Goal: Transaction & Acquisition: Subscribe to service/newsletter

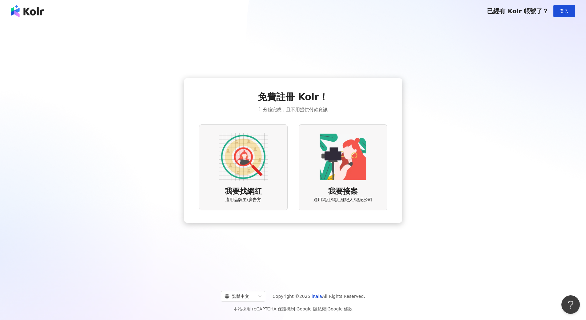
click at [243, 138] on img at bounding box center [243, 156] width 49 height 49
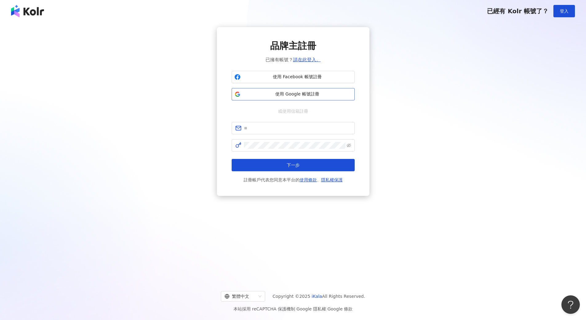
click at [260, 96] on span "使用 Google 帳號註冊" at bounding box center [297, 94] width 109 height 6
click at [329, 94] on span "使用 Google 帳號註冊" at bounding box center [297, 94] width 109 height 6
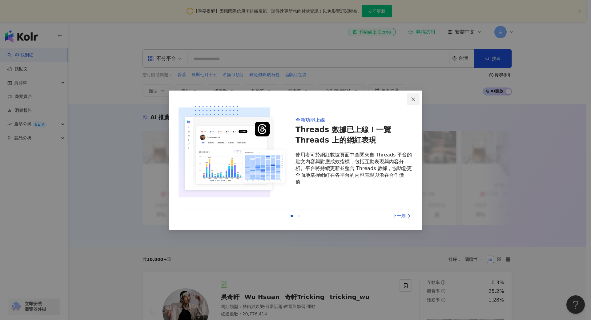
click at [409, 99] on span "Close" at bounding box center [413, 99] width 12 height 5
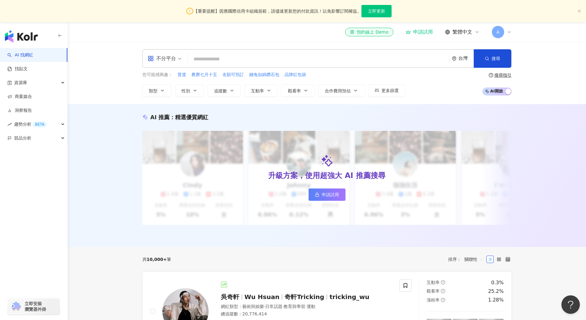
click at [239, 58] on input "search" at bounding box center [318, 59] width 257 height 12
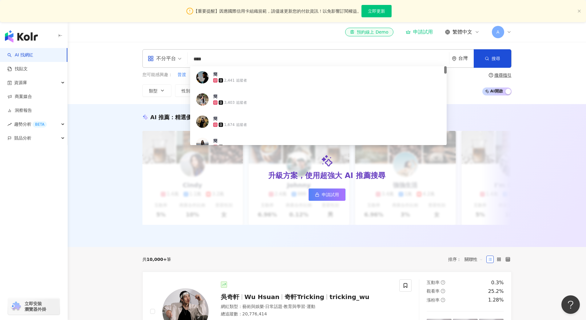
type input "***"
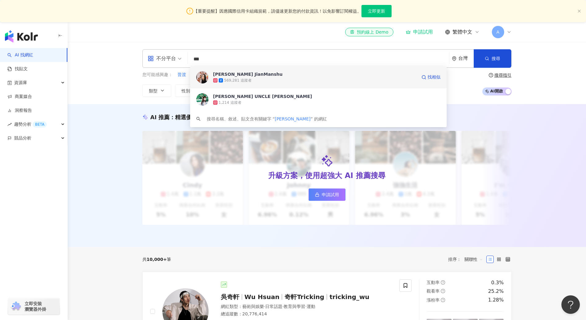
click at [256, 75] on span "[PERSON_NAME] JianManshu" at bounding box center [315, 74] width 204 height 6
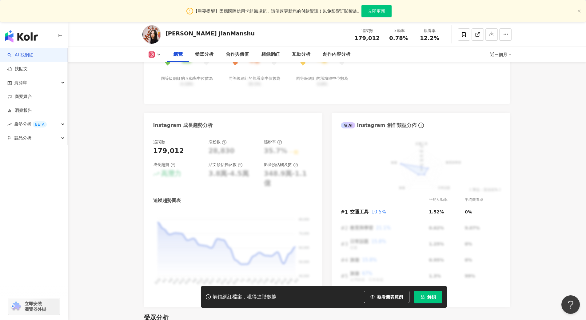
scroll to position [185, 0]
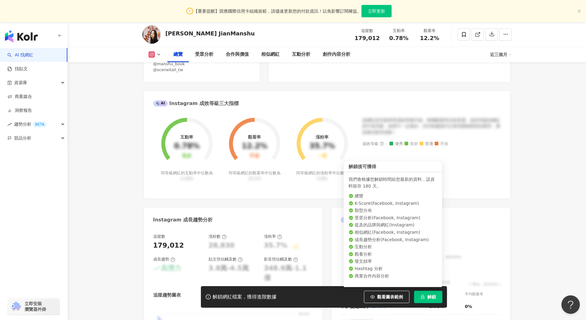
click at [432, 297] on span "解鎖" at bounding box center [431, 296] width 9 height 5
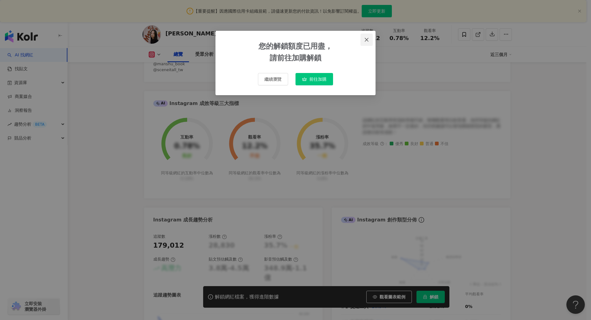
click at [365, 41] on icon "close" at bounding box center [367, 40] width 4 height 4
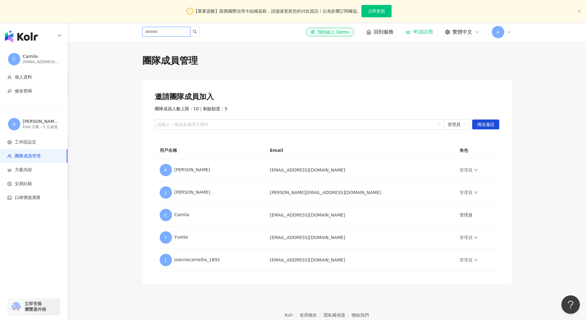
click at [188, 32] on input "search" at bounding box center [166, 32] width 48 height 10
type input "***"
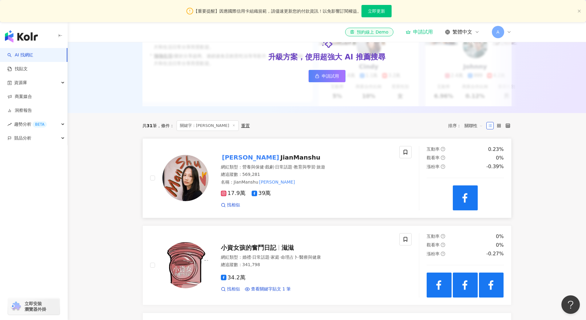
scroll to position [123, 0]
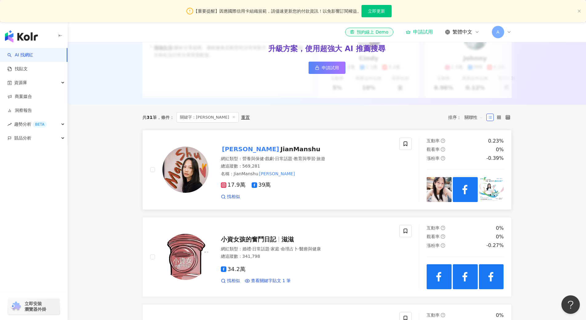
click at [280, 152] on span "JianManshu" at bounding box center [300, 148] width 40 height 7
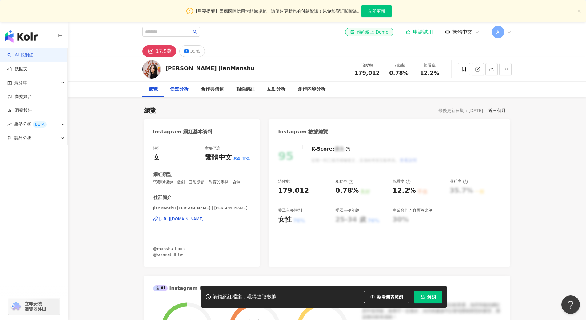
click at [180, 86] on div "受眾分析" at bounding box center [179, 89] width 18 height 7
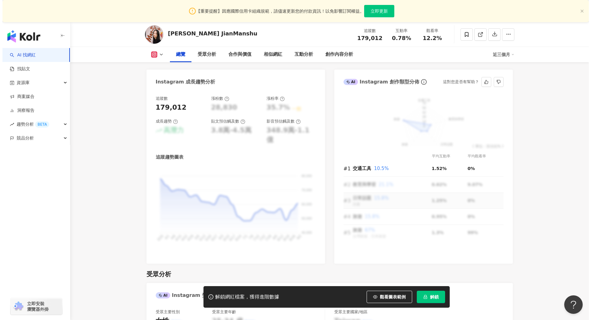
scroll to position [321, 0]
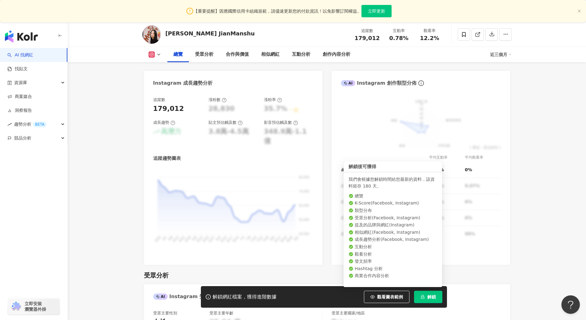
click at [424, 297] on icon "lock" at bounding box center [422, 297] width 3 height 4
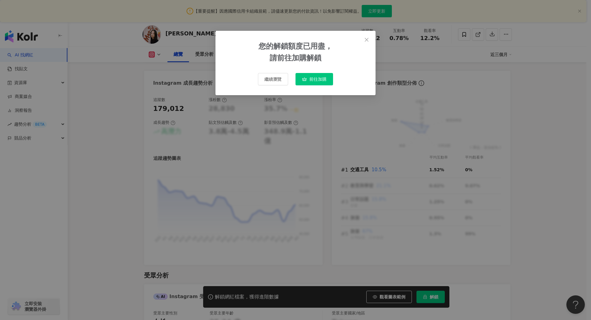
click at [320, 80] on span "前往加購" at bounding box center [317, 79] width 17 height 5
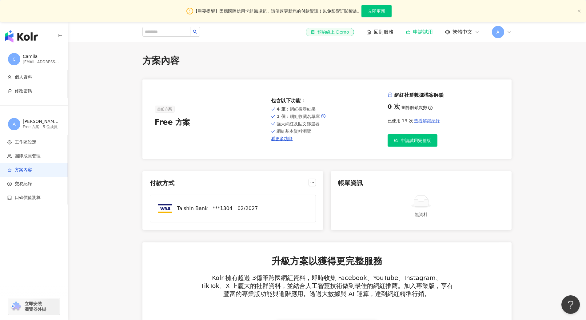
click at [428, 122] on span "查看解鎖紀錄" at bounding box center [427, 120] width 26 height 5
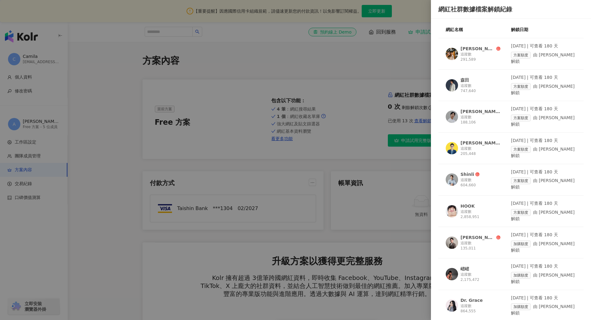
click at [379, 75] on div at bounding box center [295, 160] width 591 height 320
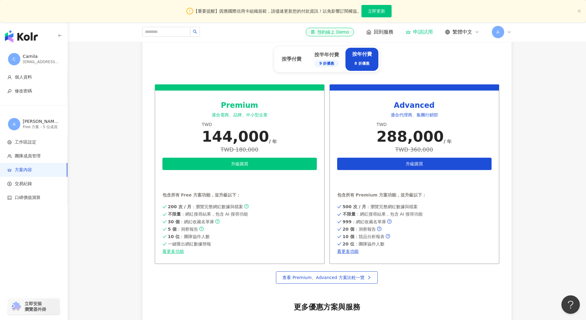
scroll to position [277, 0]
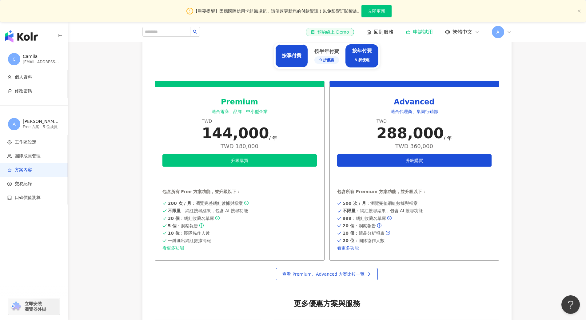
click at [298, 56] on div "按季付費" at bounding box center [292, 55] width 20 height 7
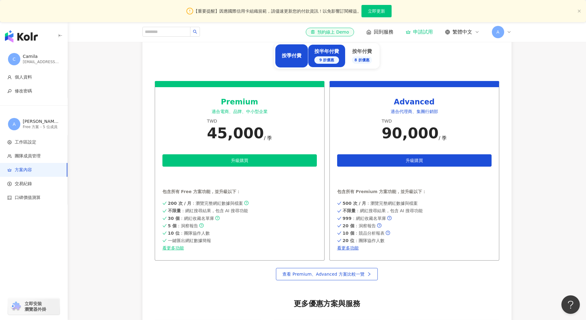
click at [319, 50] on div "按半年付費 9 折優惠" at bounding box center [326, 55] width 25 height 15
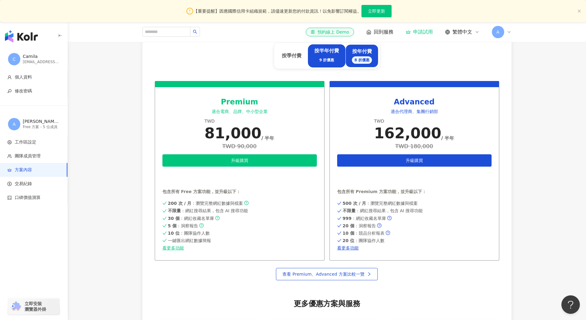
click at [351, 52] on div "按年付費 8 折優惠" at bounding box center [362, 55] width 33 height 23
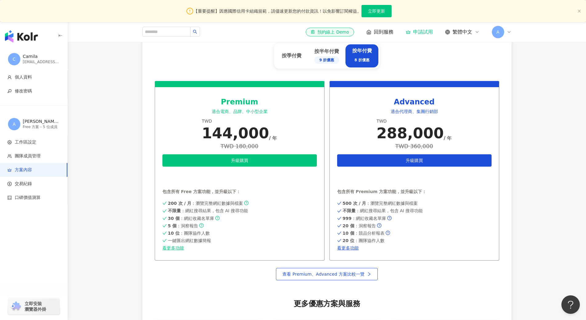
click at [38, 61] on div "camila@iaod.com.tw" at bounding box center [41, 61] width 37 height 5
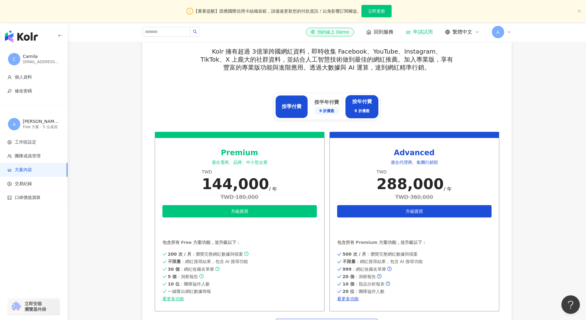
scroll to position [215, 0]
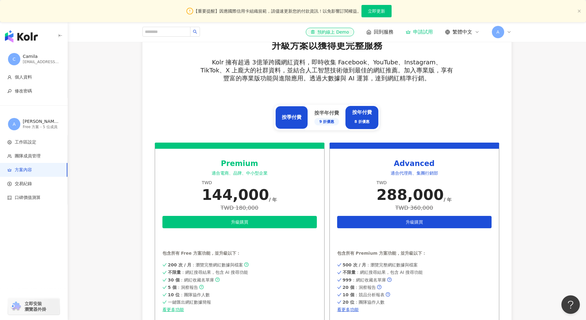
click at [304, 113] on div "按季付費" at bounding box center [291, 117] width 33 height 23
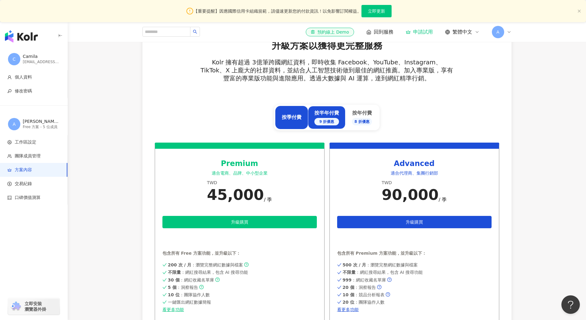
click at [339, 110] on div "按半年付費 9 折優惠" at bounding box center [327, 117] width 38 height 23
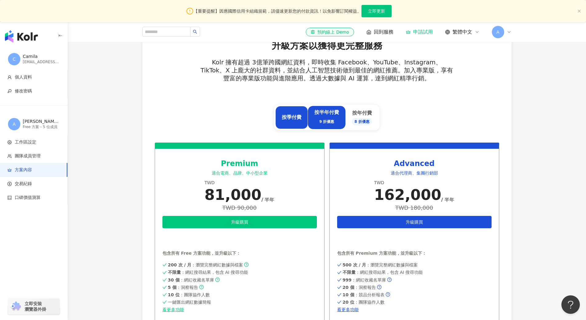
click at [304, 110] on div "按季付費" at bounding box center [291, 117] width 33 height 23
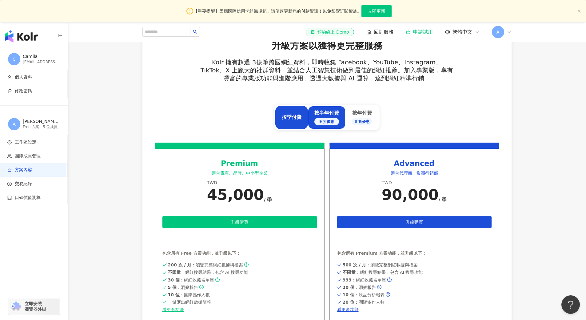
click at [330, 108] on div "按半年付費 9 折優惠" at bounding box center [327, 117] width 38 height 23
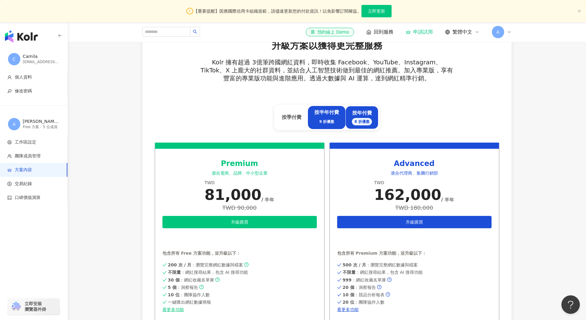
click at [353, 109] on div "按年付費 8 折優惠" at bounding box center [362, 117] width 33 height 23
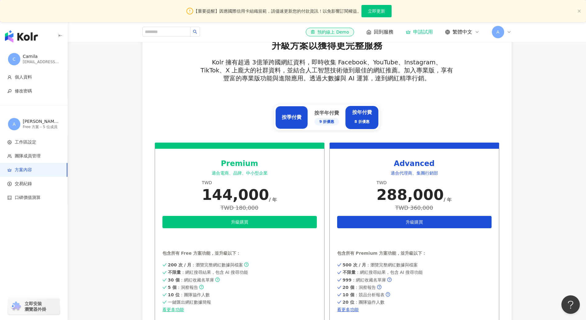
click at [300, 112] on div "按季付費" at bounding box center [291, 117] width 33 height 23
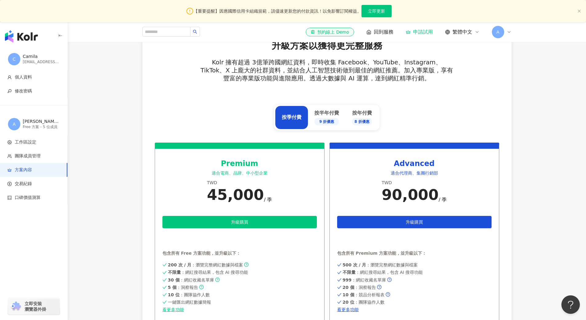
click at [526, 111] on main "方案內容 當前方案 Free 方案 包含以下功能 ： 4 筆 ：網紅搜尋結果 1 個 ：網紅收藏名單庫 強大網紅及貼文篩選器 網紅基本資料瀏覽 看更多功能 網…" at bounding box center [327, 175] width 518 height 672
click at [577, 151] on main "方案內容 當前方案 Free 方案 包含以下功能 ： 4 筆 ：網紅搜尋結果 1 個 ：網紅收藏名單庫 強大網紅及貼文篩選器 網紅基本資料瀏覽 看更多功能 網…" at bounding box center [327, 175] width 518 height 672
click at [509, 30] on icon at bounding box center [509, 32] width 5 height 5
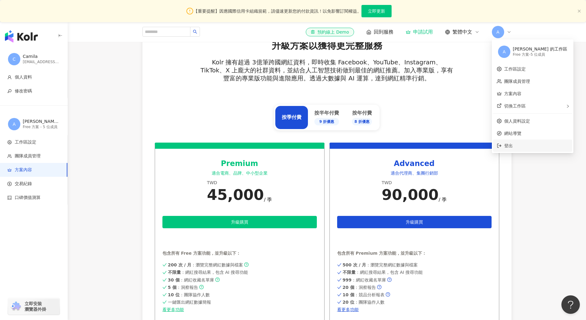
click at [511, 144] on span "登出" at bounding box center [508, 145] width 9 height 5
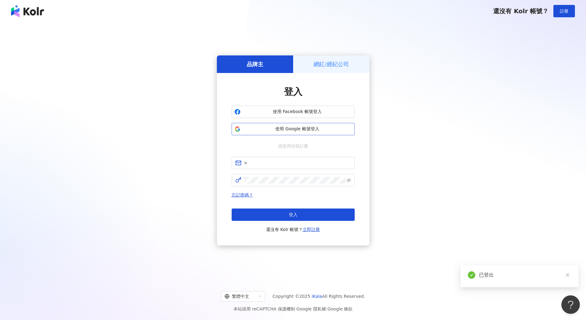
click at [282, 129] on span "使用 Google 帳號登入" at bounding box center [297, 129] width 109 height 6
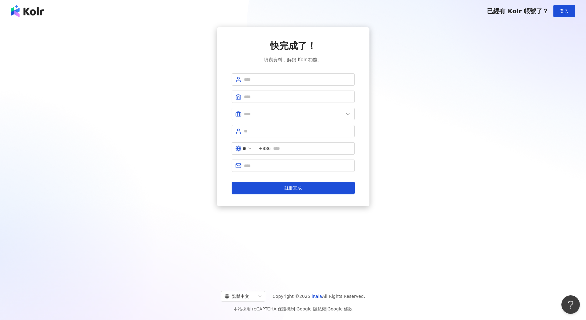
drag, startPoint x: 547, startPoint y: 0, endPoint x: 408, endPoint y: 14, distance: 139.2
click at [408, 14] on div "已經有 Kolr 帳號了？ 登入" at bounding box center [293, 11] width 586 height 22
click at [274, 95] on input "text" at bounding box center [297, 96] width 107 height 7
type input "****"
click at [268, 80] on input "text" at bounding box center [297, 79] width 107 height 7
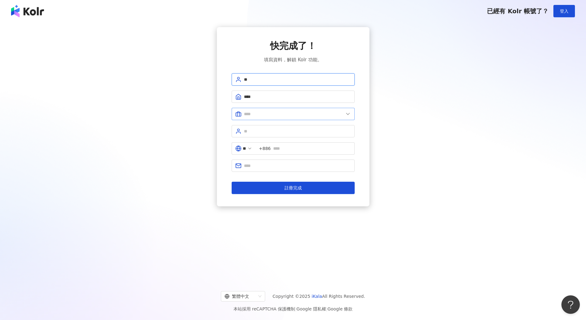
type input "**"
click at [274, 113] on input "text" at bounding box center [294, 113] width 100 height 7
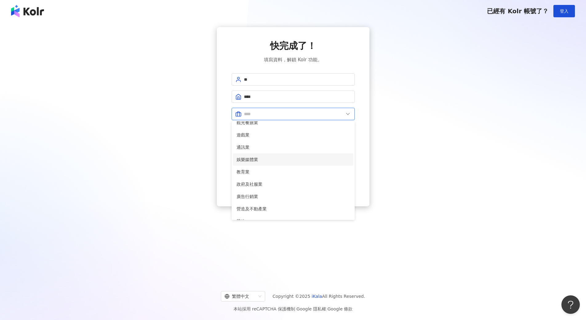
scroll to position [123, 0]
click at [270, 165] on span "廣告行銷業" at bounding box center [293, 165] width 113 height 7
type input "*****"
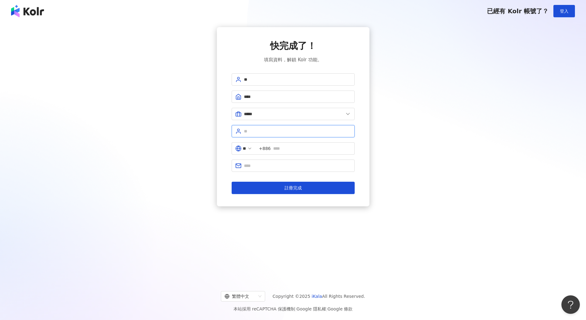
click at [269, 133] on input "text" at bounding box center [297, 131] width 107 height 7
type input "**"
click at [278, 148] on input "text" at bounding box center [312, 148] width 78 height 7
click at [282, 147] on input "text" at bounding box center [312, 148] width 78 height 7
type input "**********"
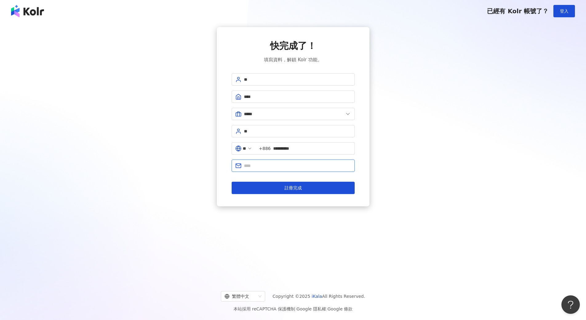
click at [273, 168] on input "text" at bounding box center [297, 165] width 107 height 7
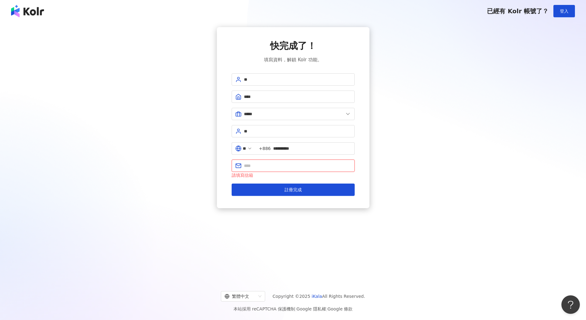
click at [279, 166] on input "text" at bounding box center [297, 165] width 107 height 7
type input "**********"
click at [279, 188] on button "註冊完成" at bounding box center [293, 189] width 123 height 12
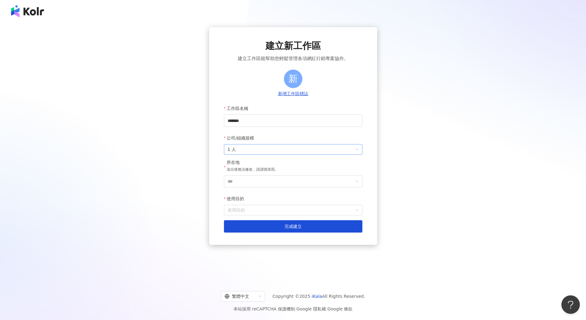
click at [275, 148] on span "1 人" at bounding box center [293, 149] width 131 height 10
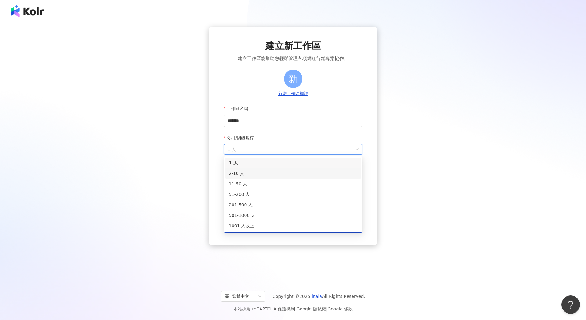
click at [268, 173] on div "2-10 人" at bounding box center [293, 173] width 129 height 7
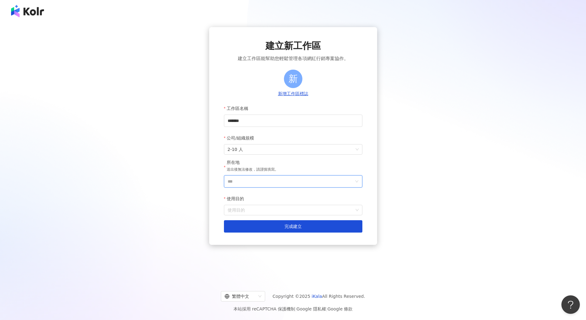
click at [266, 179] on input "***" at bounding box center [291, 181] width 126 height 12
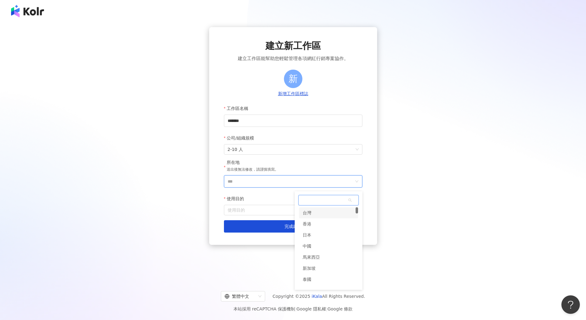
click at [322, 213] on div "台灣" at bounding box center [328, 212] width 59 height 11
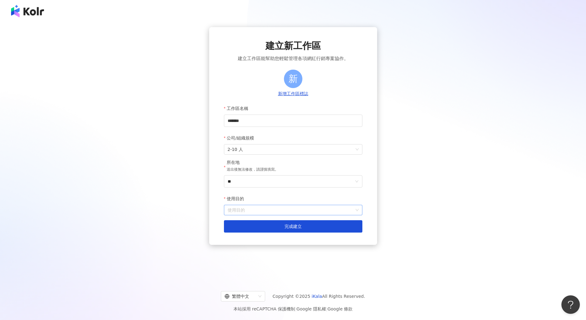
click at [276, 208] on input "使用目的" at bounding box center [293, 210] width 131 height 10
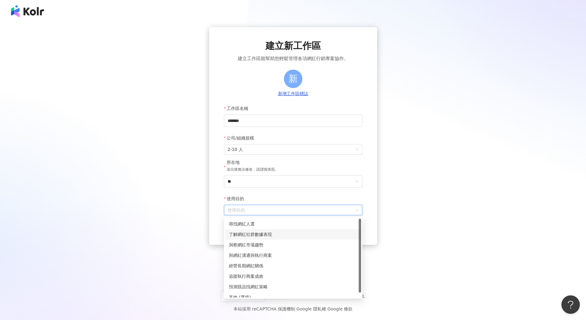
click at [276, 233] on div "了解網紅社群數據表現" at bounding box center [293, 234] width 129 height 7
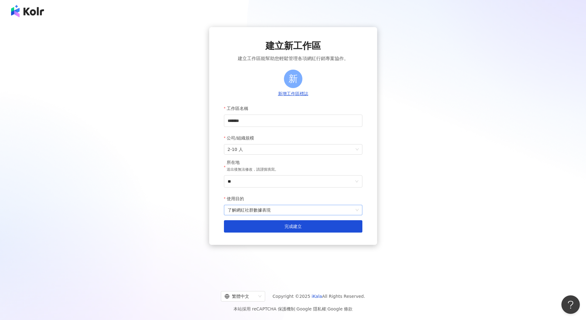
click at [290, 214] on span "了解網紅社群數據表現" at bounding box center [293, 210] width 131 height 10
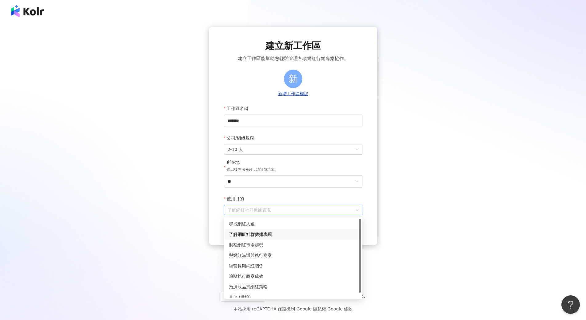
click at [202, 240] on div "建立新工作區 建立工作區能幫助您輕鬆管理各項網紅行銷專案協作。 新 新增工作區標誌 工作區名稱 ******* 公司/組織規模 2-10 人 所在地 送出後無…" at bounding box center [292, 150] width 571 height 246
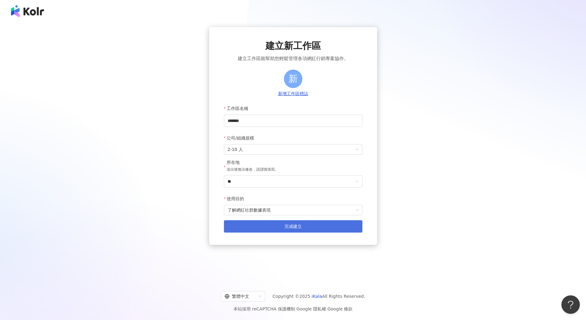
click at [256, 225] on button "完成建立" at bounding box center [293, 226] width 138 height 12
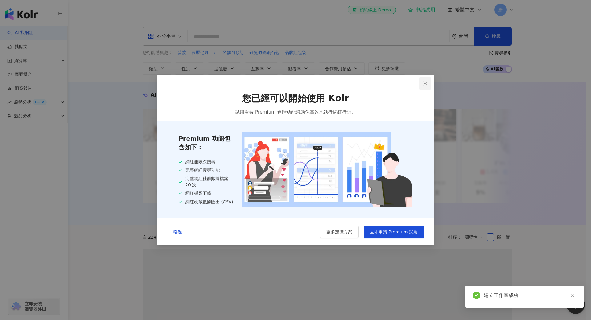
click at [426, 84] on icon "close" at bounding box center [424, 83] width 5 height 5
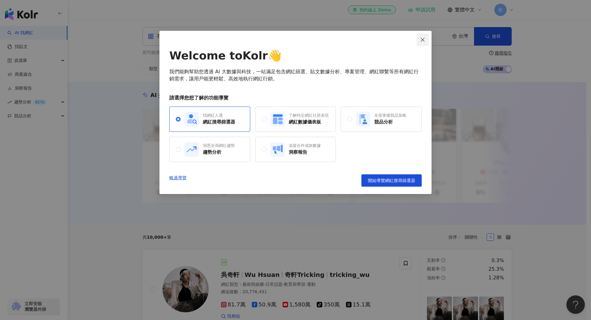
click at [422, 41] on icon "close" at bounding box center [422, 39] width 5 height 5
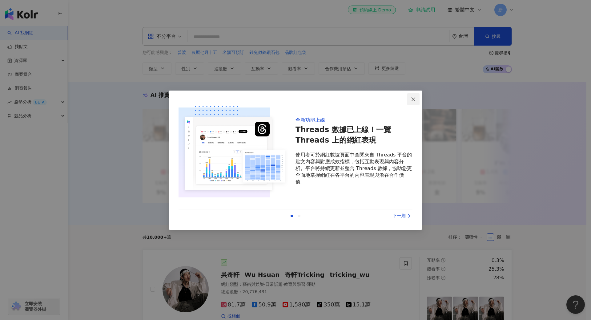
click at [413, 100] on icon "close" at bounding box center [413, 99] width 4 height 4
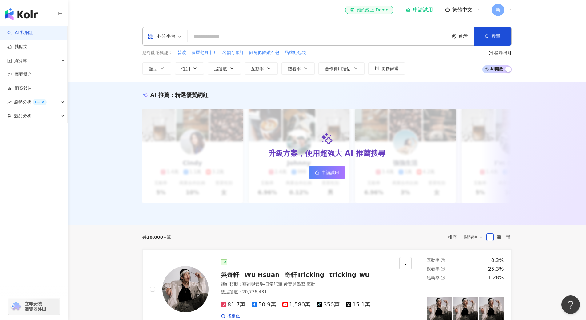
click at [310, 38] on input "search" at bounding box center [318, 37] width 257 height 12
type input "***"
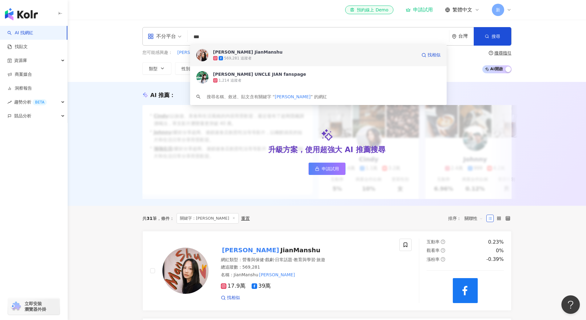
click at [282, 57] on div "569,281 追蹤者" at bounding box center [315, 58] width 204 height 6
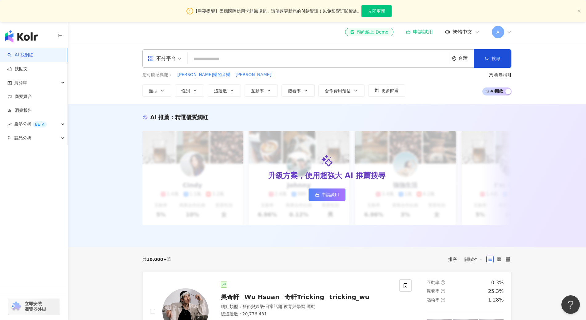
click at [507, 32] on icon at bounding box center [509, 32] width 5 height 5
